Goal: Task Accomplishment & Management: Complete application form

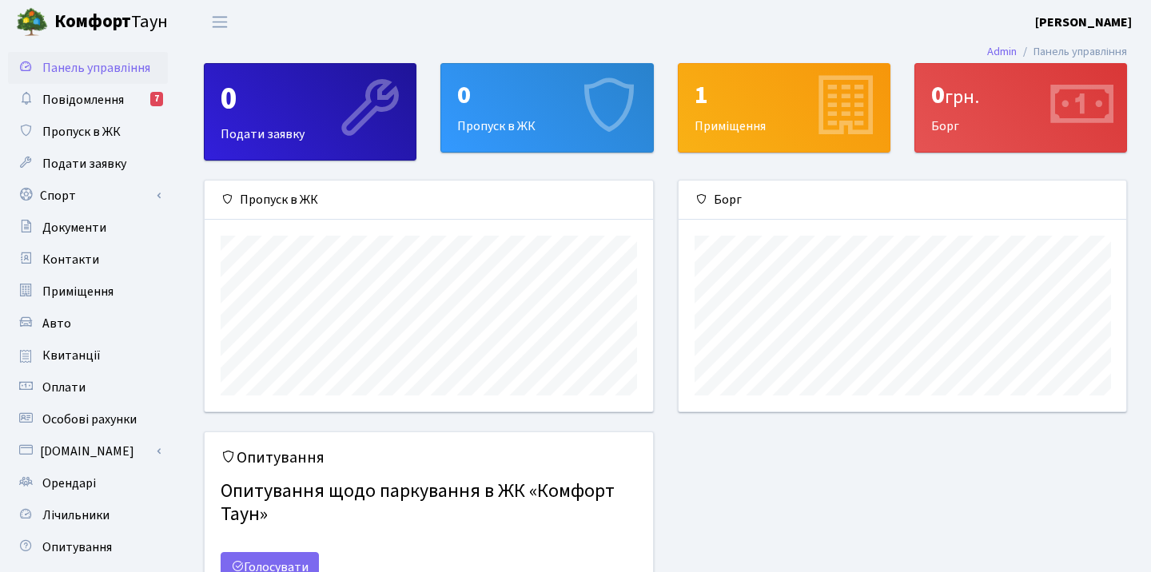
scroll to position [231, 448]
click at [98, 129] on span "Пропуск в ЖК" at bounding box center [81, 132] width 78 height 18
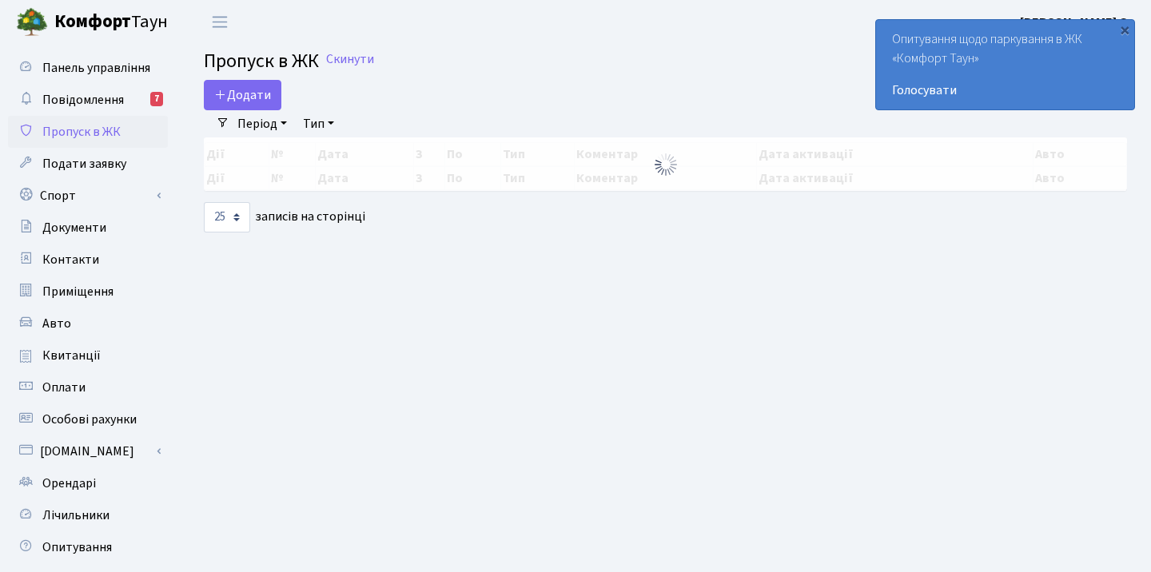
select select "25"
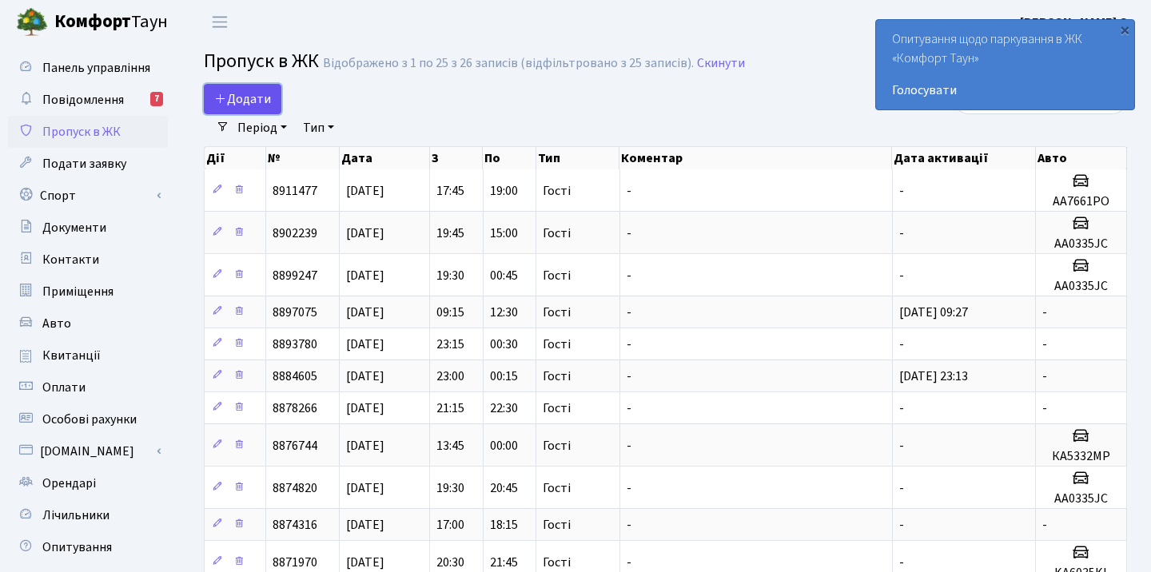
click at [244, 96] on span "Додати" at bounding box center [242, 99] width 57 height 18
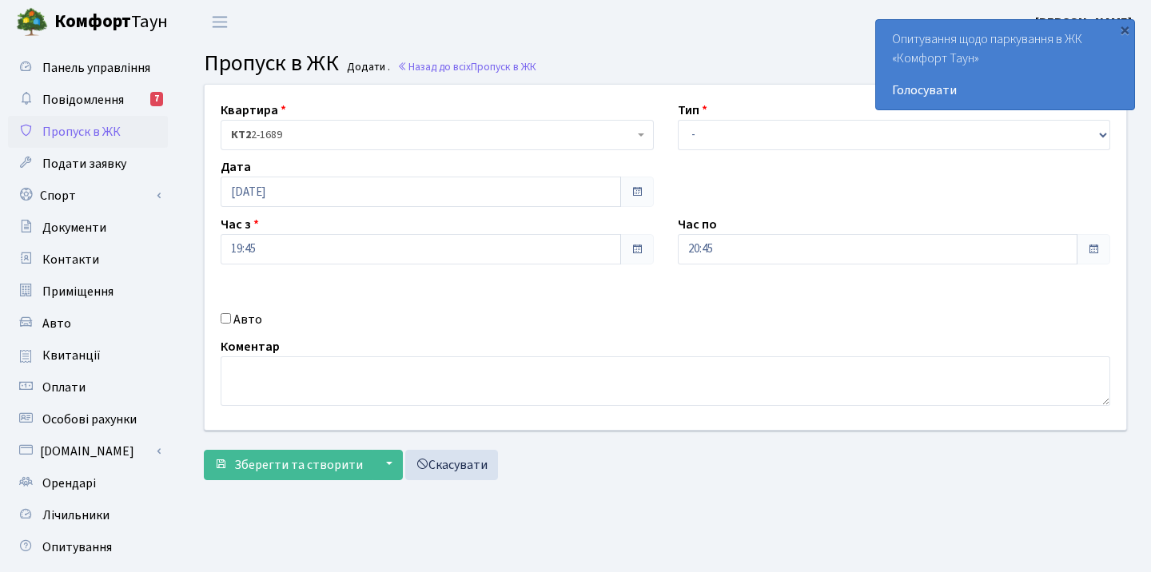
click at [297, 137] on span "КТ2 2-1689" at bounding box center [432, 135] width 403 height 16
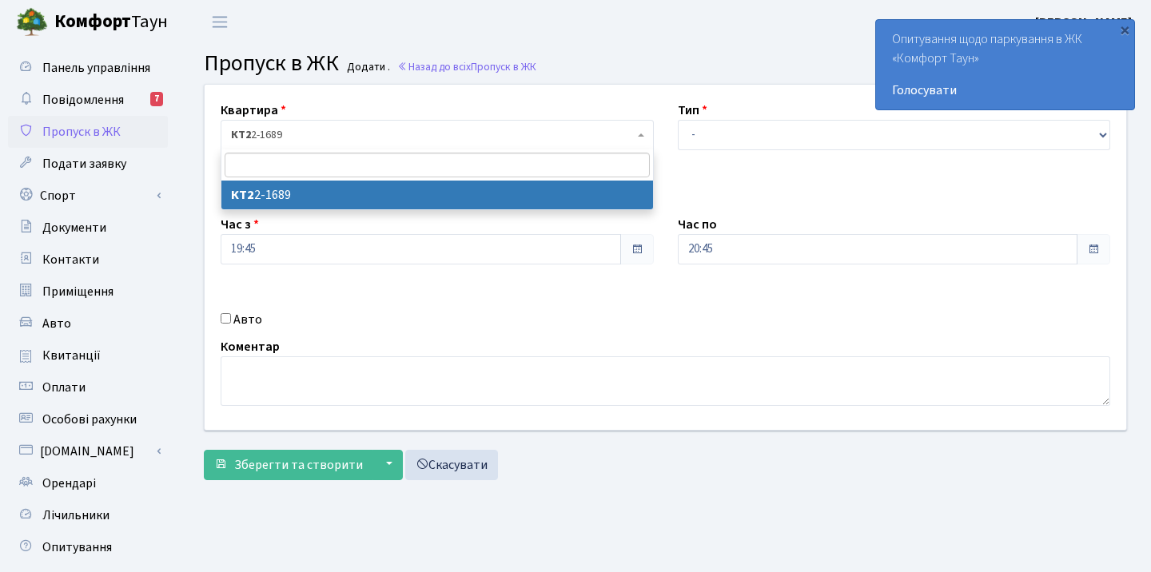
click at [399, 96] on div "Квартира <b>КТ2</b>&nbsp;&nbsp;&nbsp;2-1689 КТ2 2-1689 Тип - Доставка Таксі Гос…" at bounding box center [665, 257] width 945 height 345
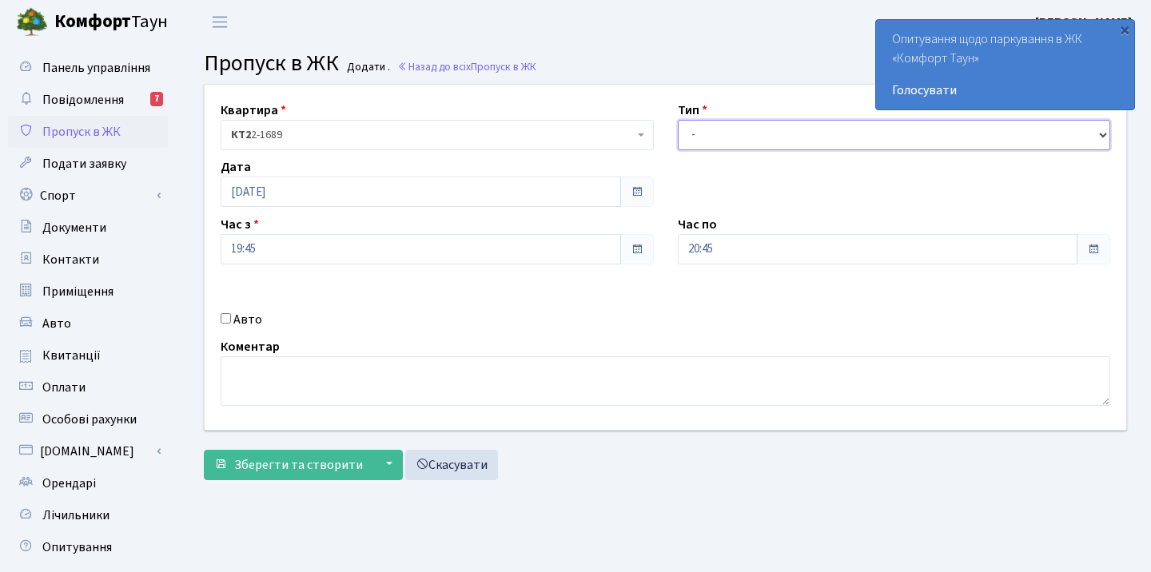
click at [757, 129] on select "- Доставка Таксі Гості Сервіс" at bounding box center [894, 135] width 433 height 30
select select "3"
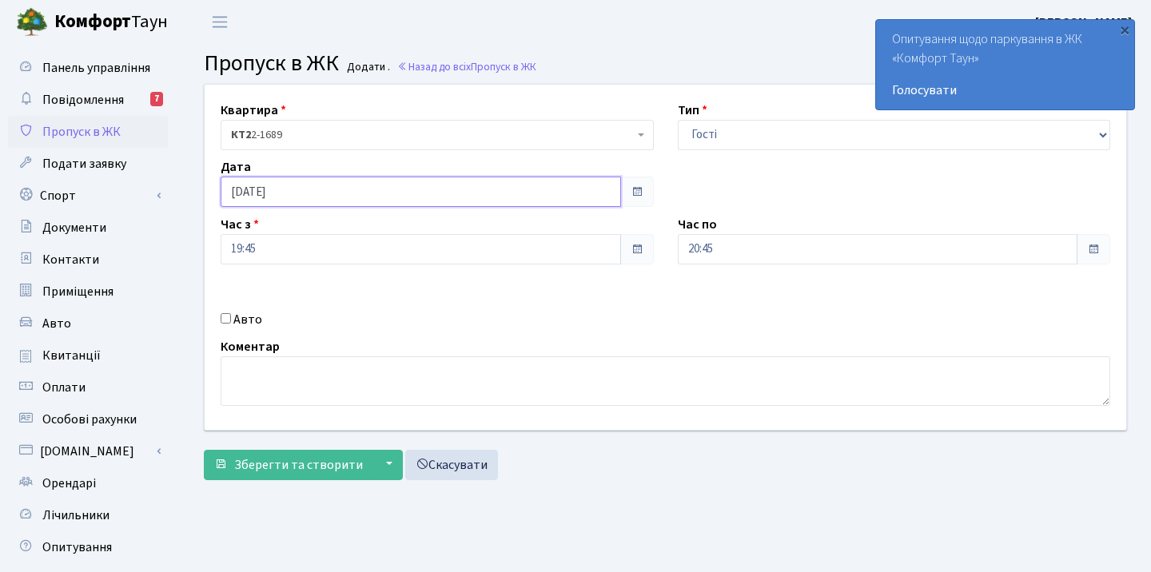
click at [314, 191] on input "29.08.2025" at bounding box center [421, 192] width 400 height 30
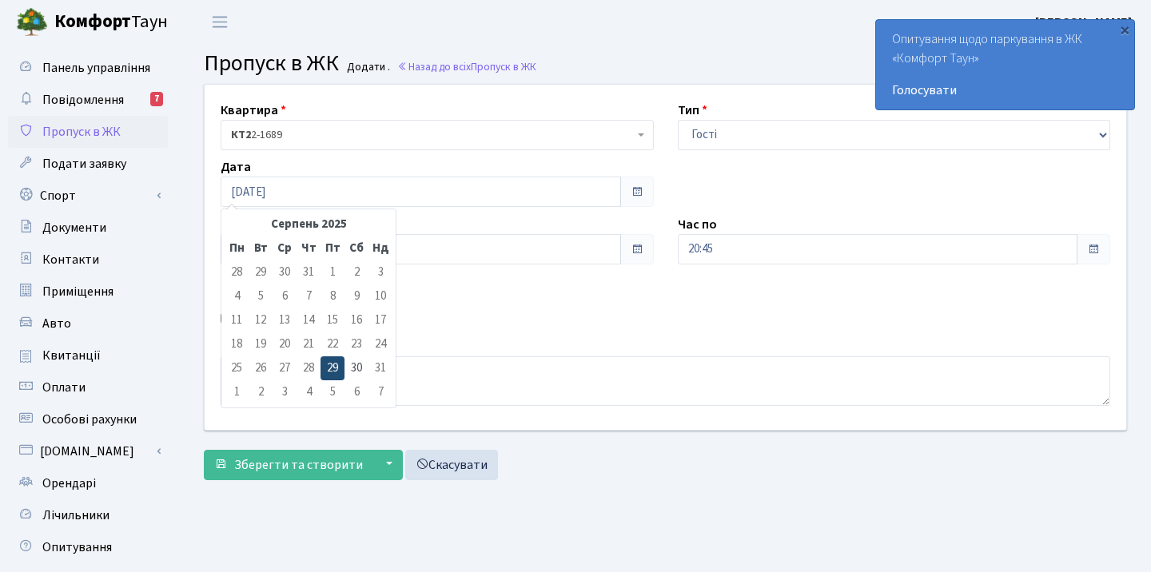
click at [334, 370] on td "29" at bounding box center [332, 368] width 24 height 24
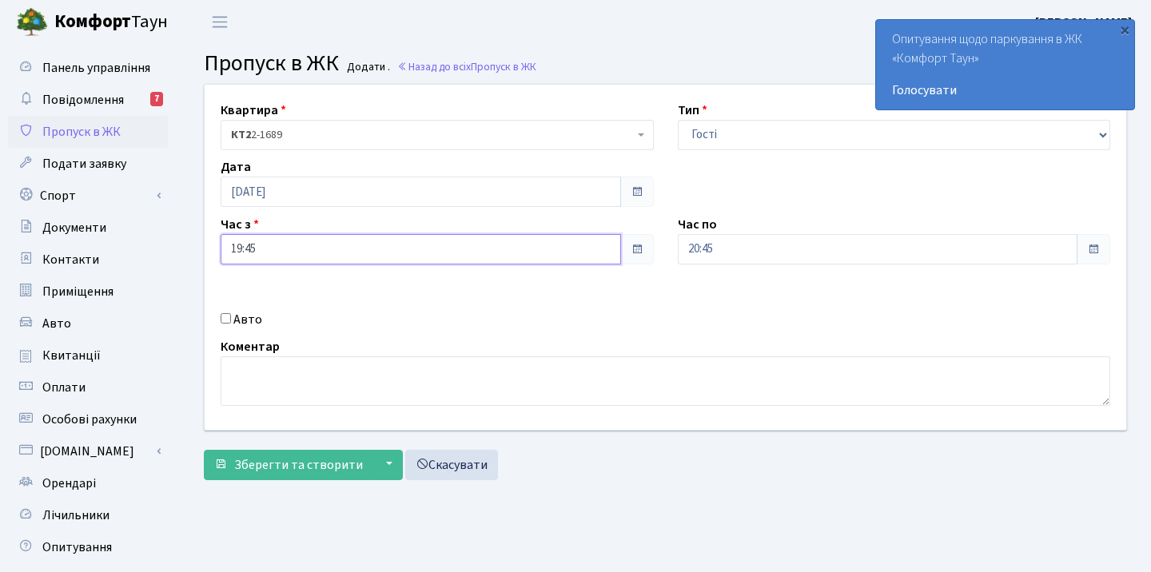
click at [449, 240] on input "19:45" at bounding box center [421, 249] width 400 height 30
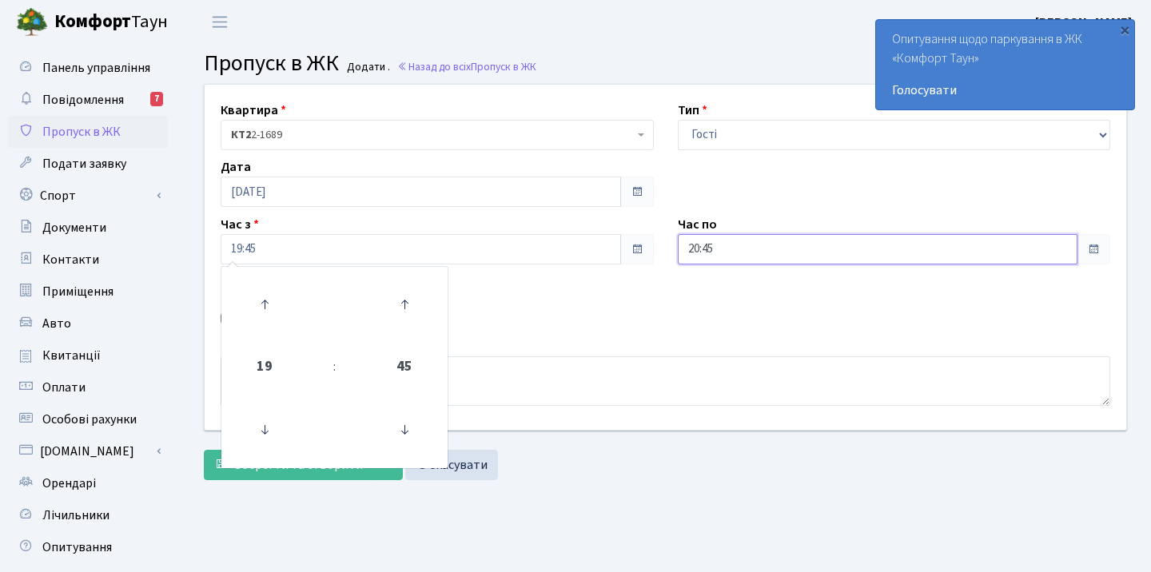
click at [750, 249] on input "20:45" at bounding box center [878, 249] width 400 height 30
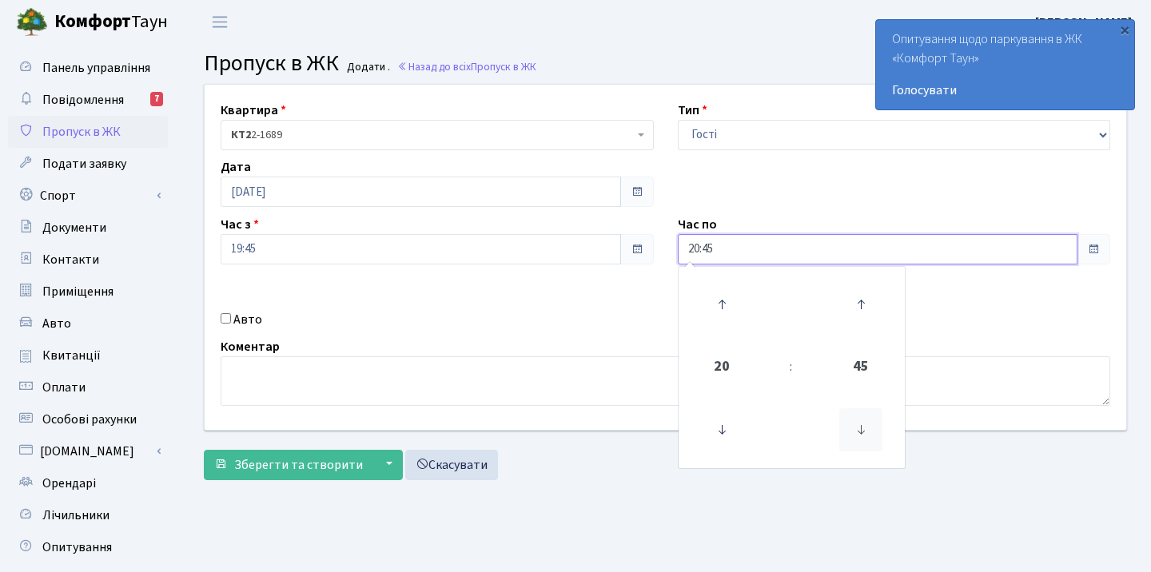
click at [856, 436] on icon at bounding box center [860, 429] width 43 height 43
click at [718, 425] on icon at bounding box center [721, 429] width 43 height 43
click at [725, 308] on icon at bounding box center [721, 304] width 43 height 43
type input "21:30"
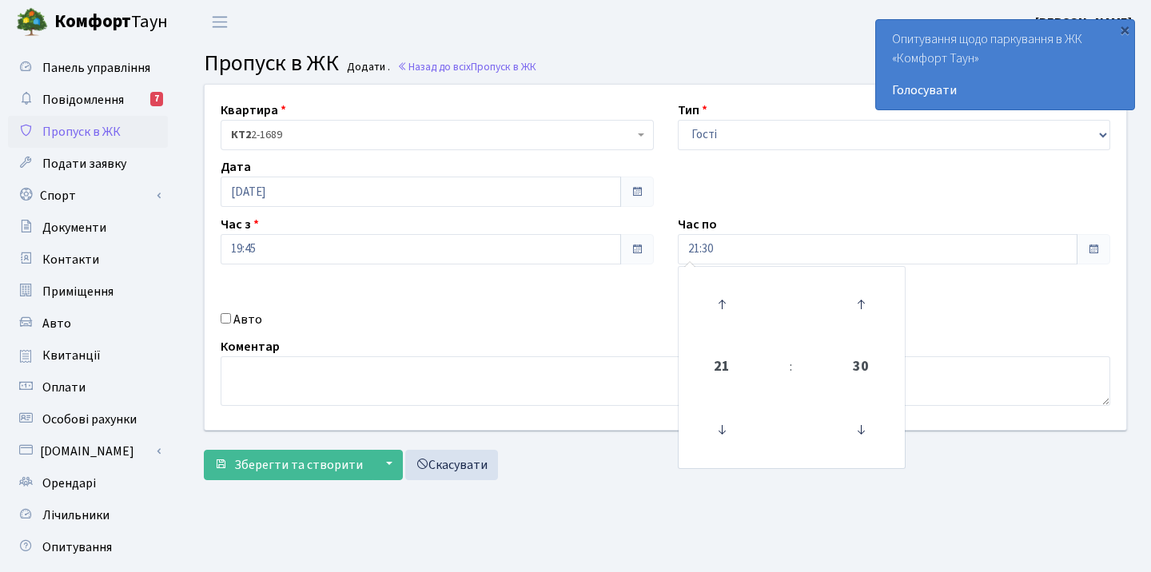
click at [621, 296] on div "Квартира <b>КТ2</b>&nbsp;&nbsp;&nbsp;2-1689 КТ2 2-1689 Тип - Доставка Таксі Гос…" at bounding box center [665, 257] width 945 height 345
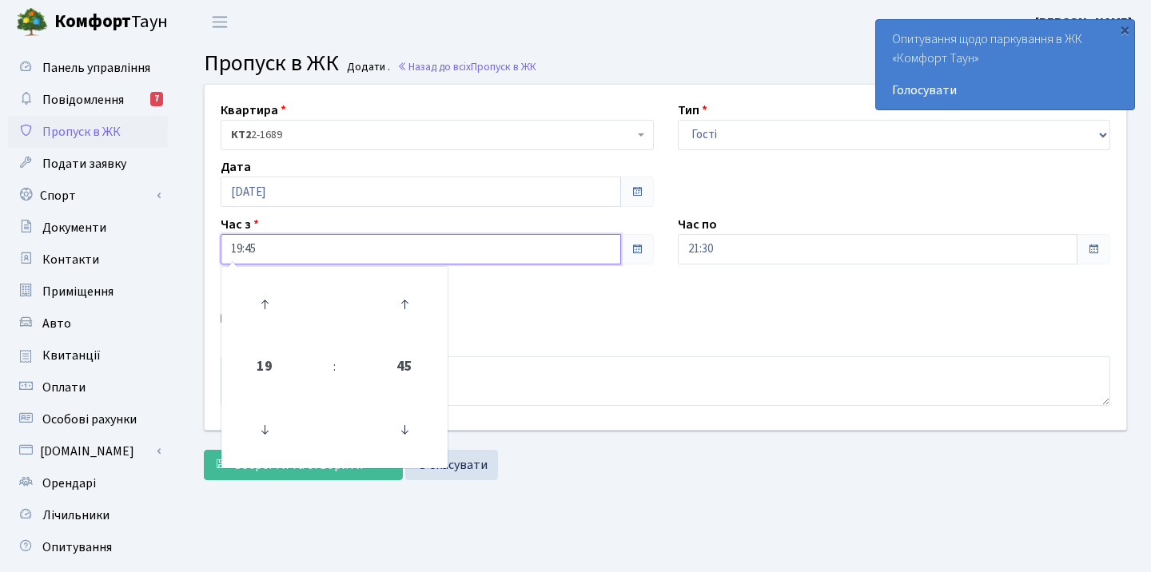
click at [564, 247] on input "19:45" at bounding box center [421, 249] width 400 height 30
click at [258, 306] on icon at bounding box center [264, 304] width 43 height 43
click at [400, 440] on icon at bounding box center [404, 429] width 43 height 43
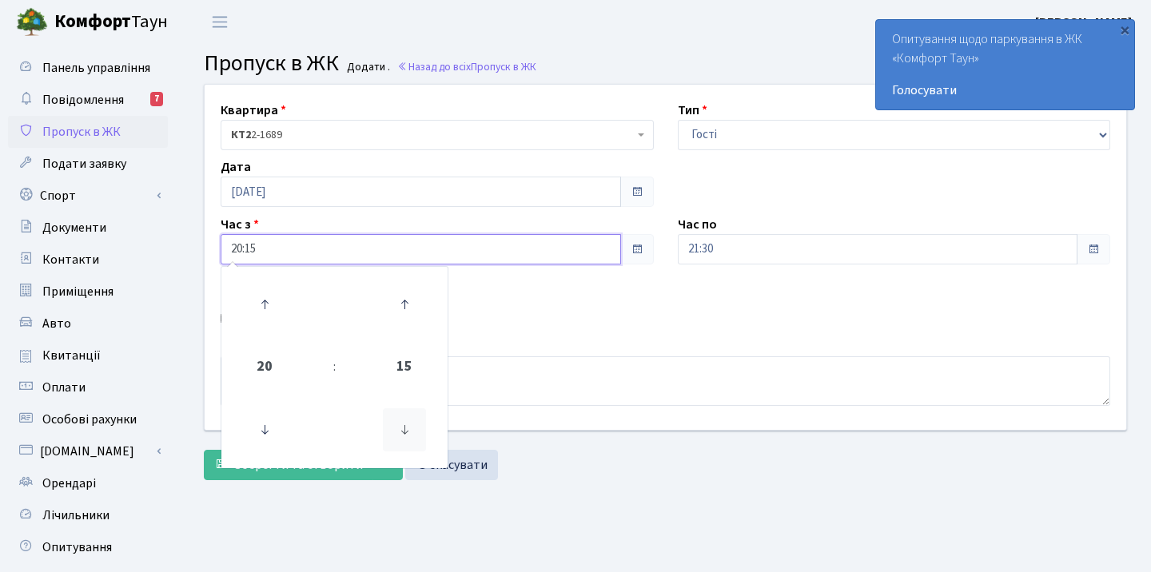
type input "20:00"
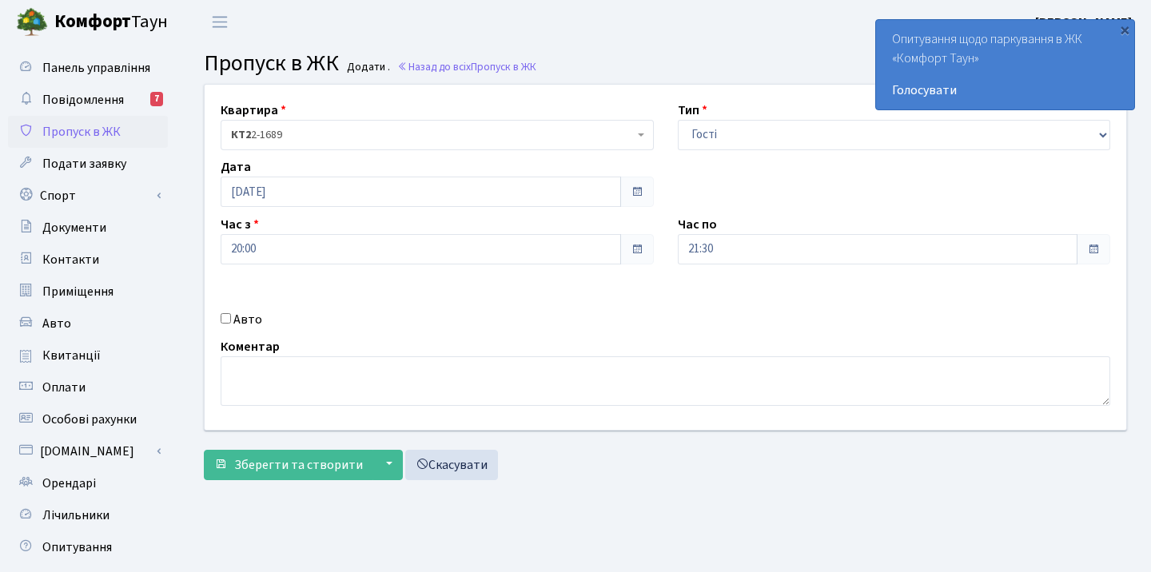
click at [549, 288] on div "Квартира <b>КТ2</b>&nbsp;&nbsp;&nbsp;2-1689 КТ2 2-1689 Тип - Доставка Таксі Гос…" at bounding box center [665, 257] width 945 height 345
click at [226, 320] on input "Авто" at bounding box center [226, 318] width 10 height 10
checkbox input "true"
paste input "КА9113ММ"
type input "КА9113ММ"
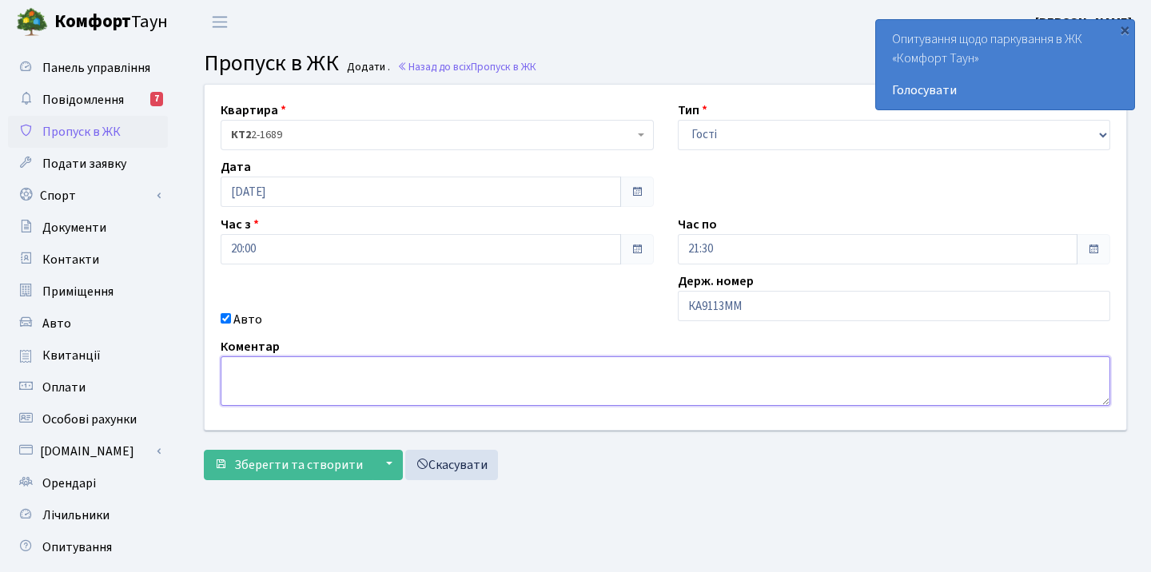
click at [376, 391] on textarea at bounding box center [665, 381] width 889 height 50
type textarea "N"
type textarea "Гості з донькою"
click at [388, 468] on button "▼" at bounding box center [387, 465] width 30 height 30
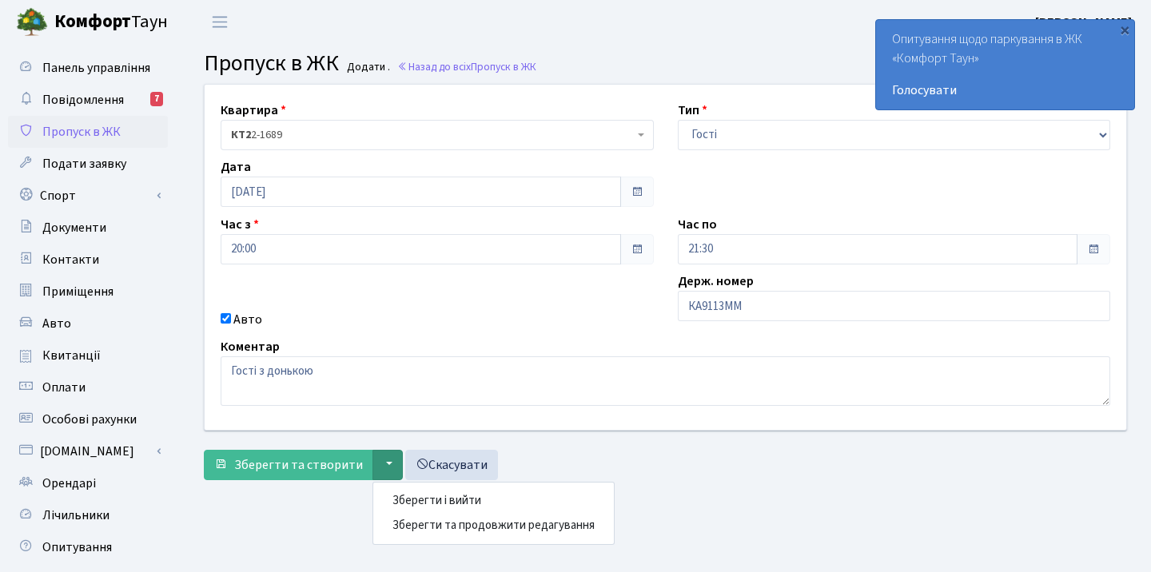
click at [328, 511] on main "Admin Пропуск в ЖК Додати Пропуск в ЖК Додати . Назад до всіх Пропуск в ЖК Квар…" at bounding box center [665, 361] width 971 height 635
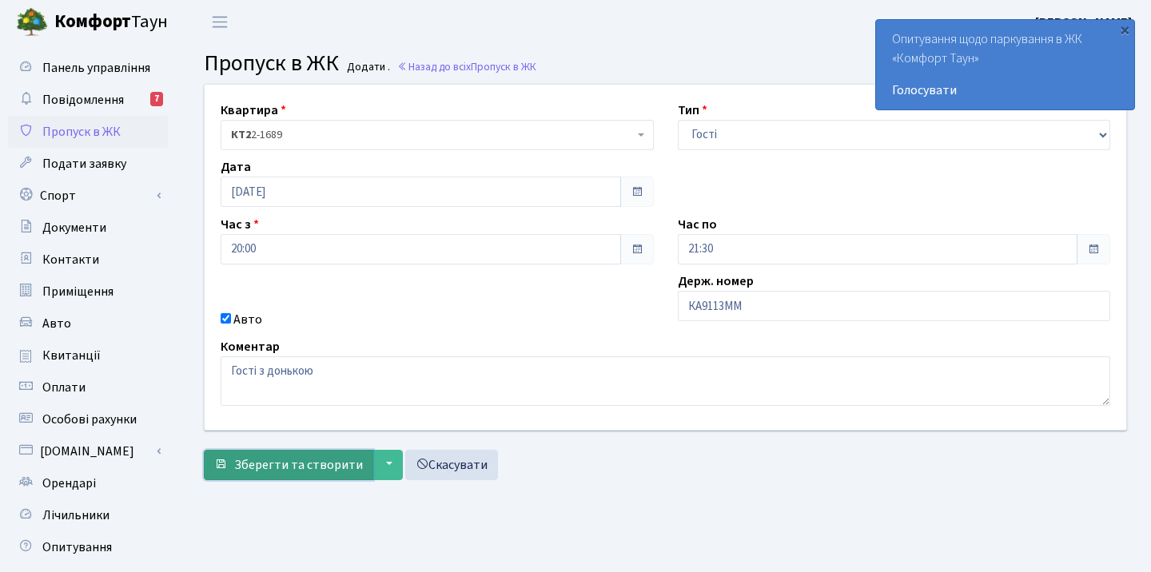
click at [296, 464] on span "Зберегти та створити" at bounding box center [298, 465] width 129 height 18
